Goal: Obtain resource: Obtain resource

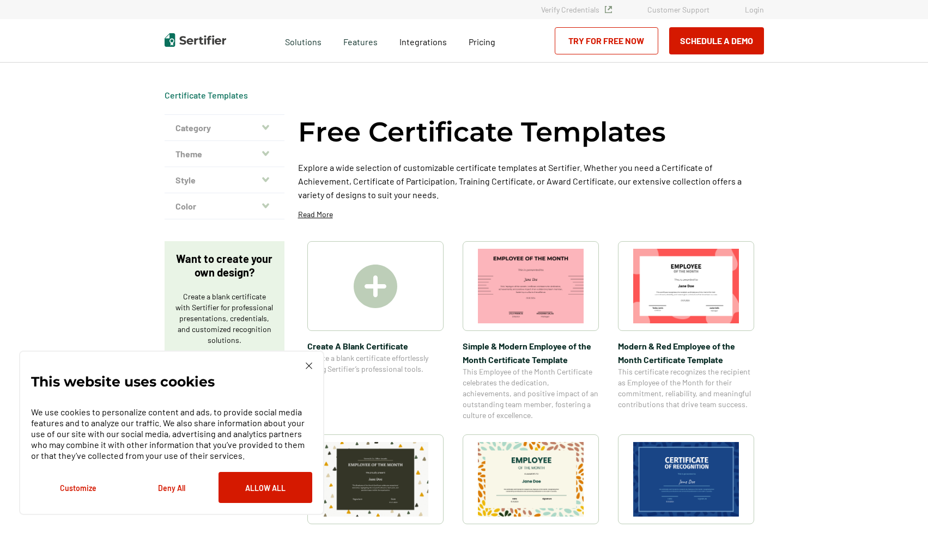
click at [535, 490] on img at bounding box center [531, 479] width 106 height 75
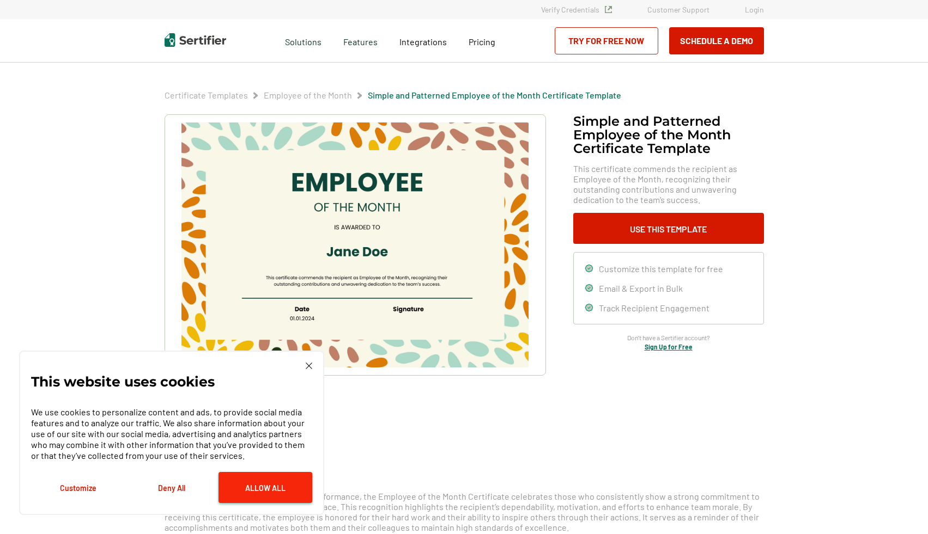
click at [261, 493] on button "Allow All" at bounding box center [265, 487] width 94 height 31
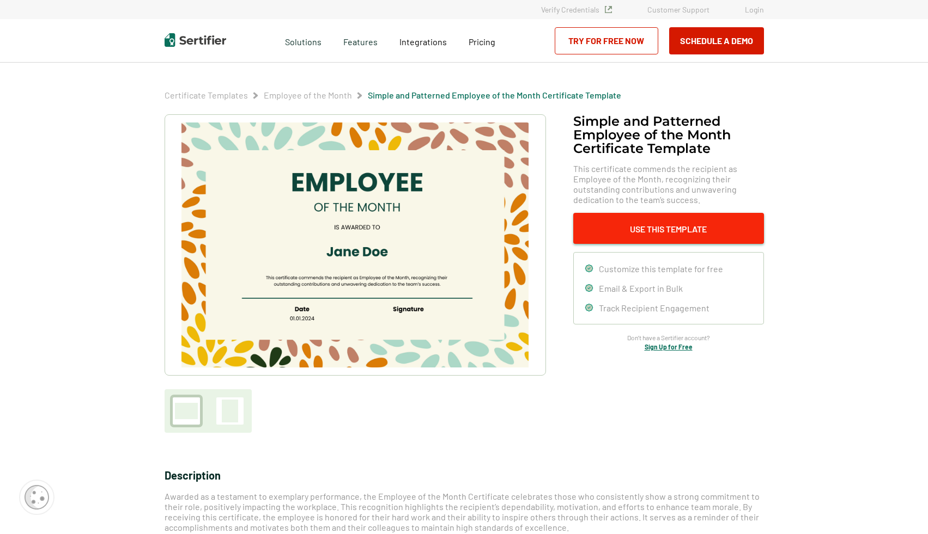
click at [681, 235] on button "Use This Template" at bounding box center [668, 228] width 191 height 31
